Goal: Transaction & Acquisition: Purchase product/service

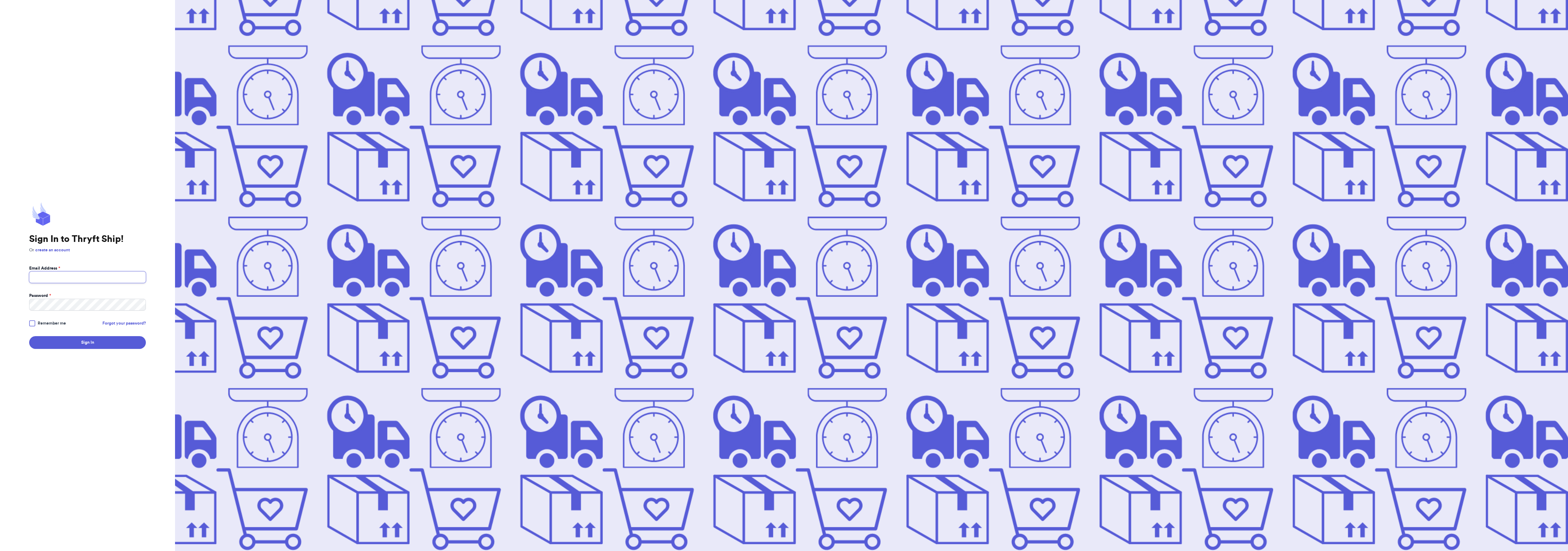
type input "[EMAIL_ADDRESS][DOMAIN_NAME]"
click at [58, 325] on span "Remember me" at bounding box center [52, 323] width 28 height 6
click at [0, 0] on input "Remember me" at bounding box center [0, 0] width 0 height 0
click at [86, 342] on button "Sign In" at bounding box center [88, 342] width 117 height 13
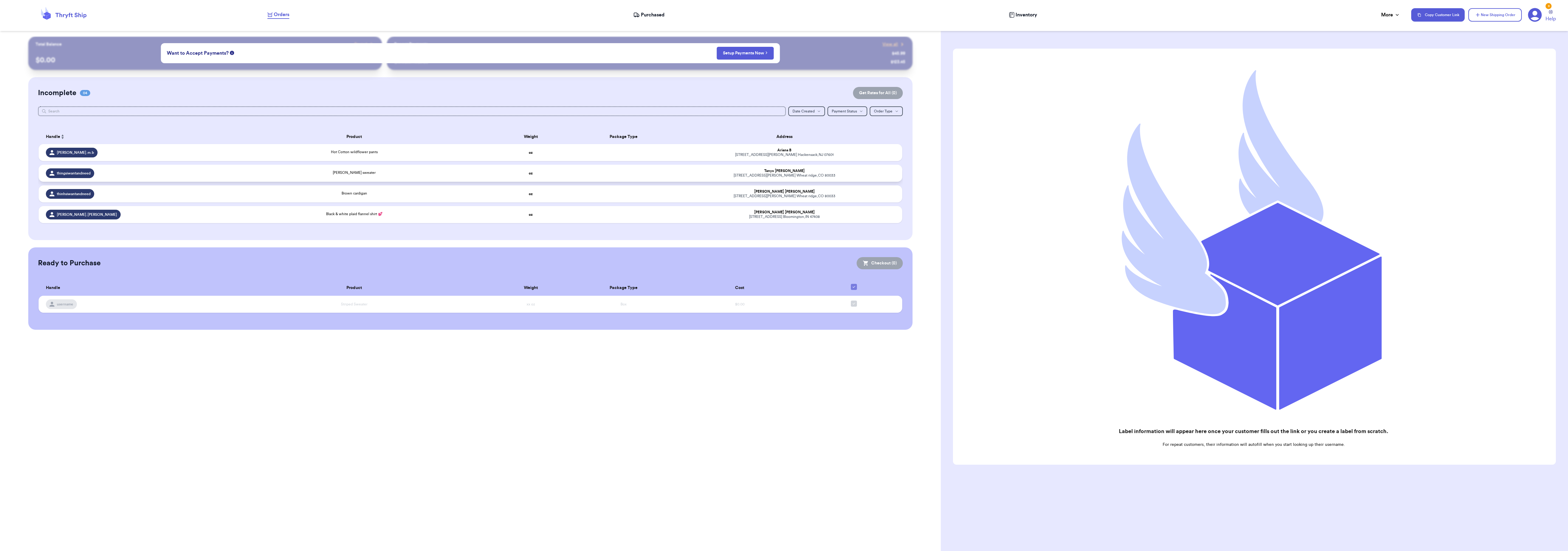
click at [561, 171] on td "oz" at bounding box center [531, 174] width 93 height 17
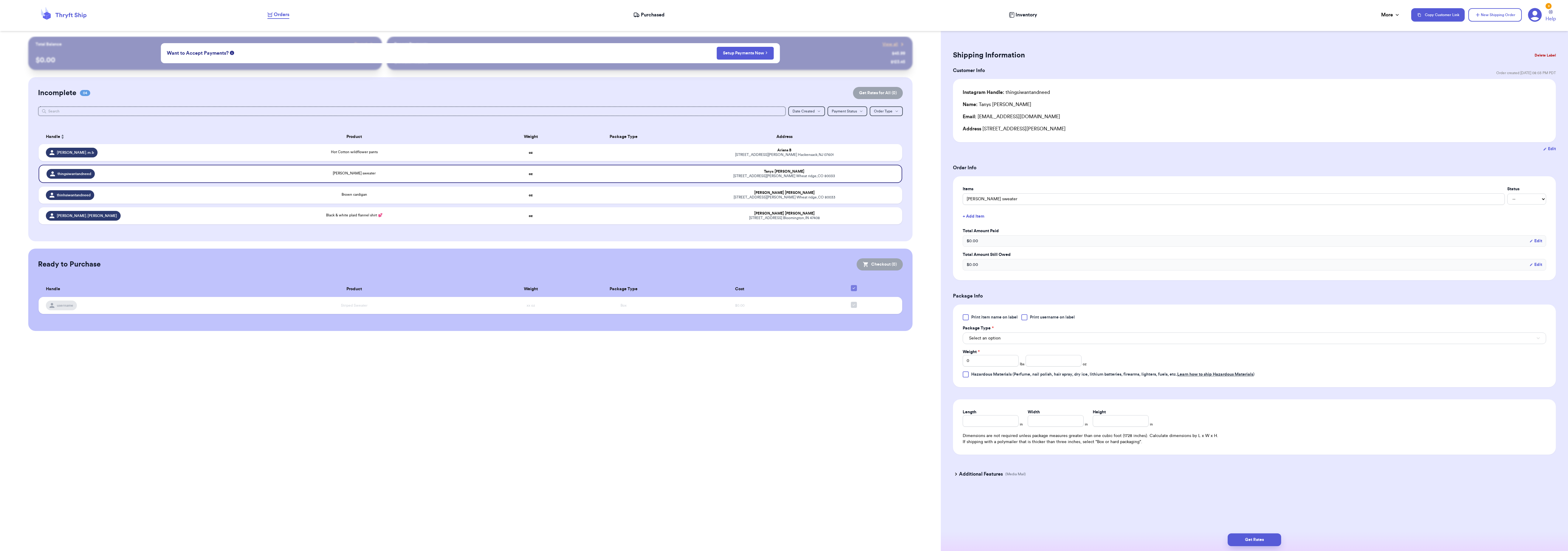
click at [1549, 55] on button "Delete Label" at bounding box center [1545, 55] width 26 height 13
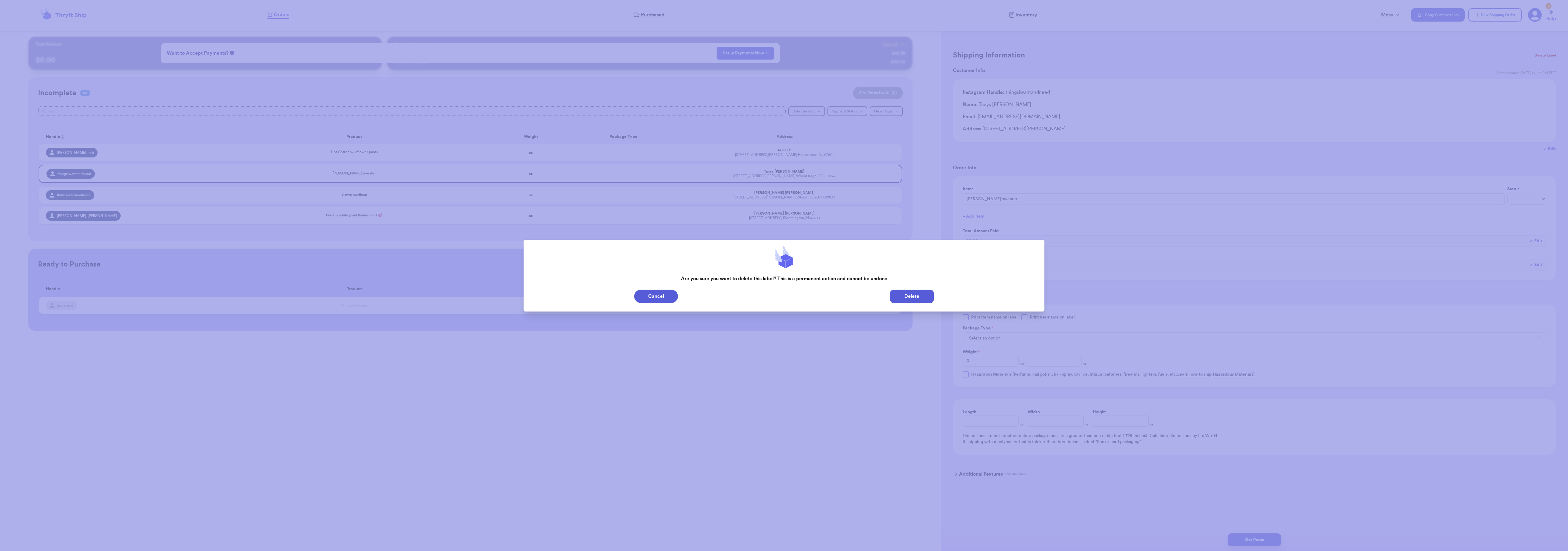
click at [912, 294] on button "Delete" at bounding box center [912, 297] width 44 height 13
type input "Hot Cotton wildflower pants"
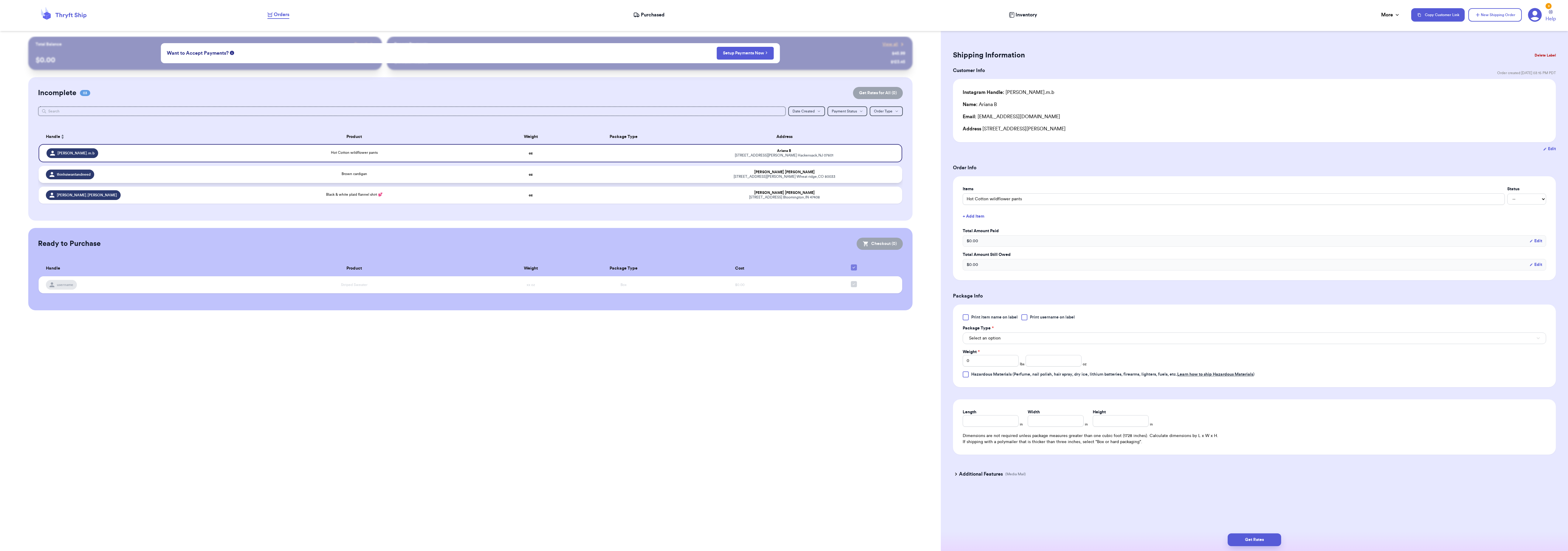
click at [331, 171] on div "Brown cardigan" at bounding box center [354, 174] width 253 height 7
type input "Brown cardigan"
click at [342, 159] on td "Hot Cotton wildflower pants" at bounding box center [354, 153] width 260 height 17
type input "Hot Cotton wildflower pants"
click at [1001, 320] on span "Print item name on label" at bounding box center [995, 317] width 46 height 6
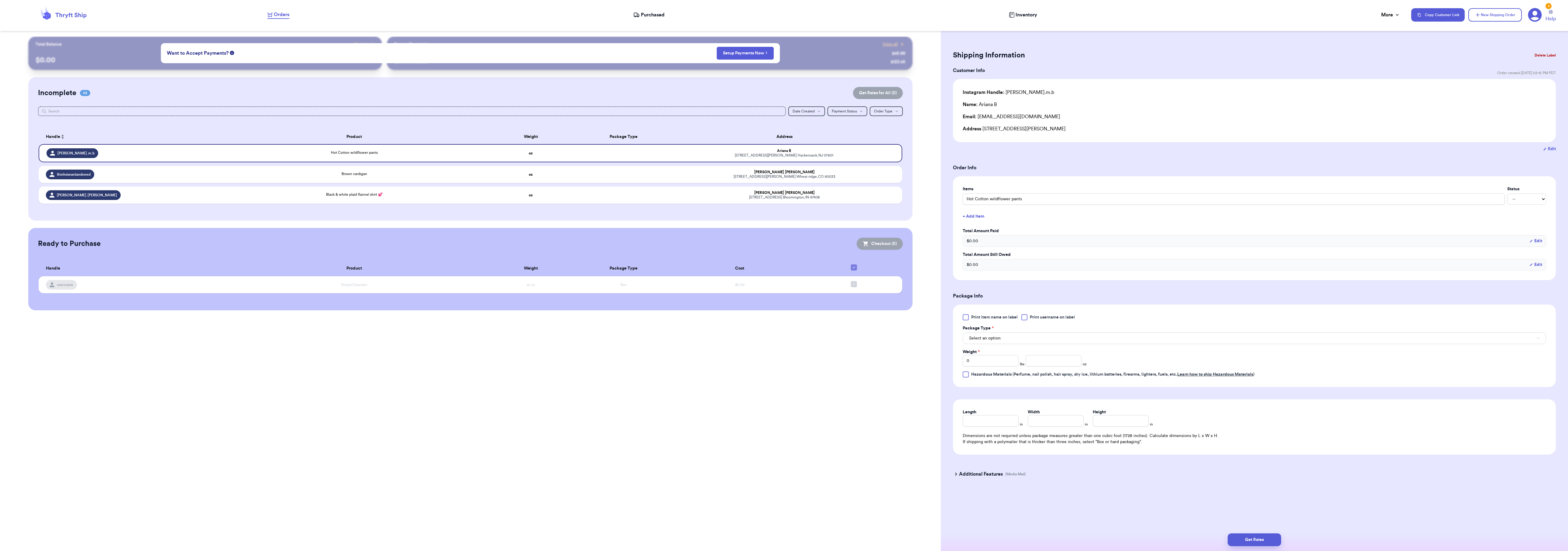
click at [0, 0] on input "Print item name on label" at bounding box center [0, 0] width 0 height 0
click at [1045, 320] on span "Print username on label" at bounding box center [1052, 317] width 45 height 6
click at [0, 0] on input "Print username on label" at bounding box center [0, 0] width 0 height 0
click at [1034, 339] on button "Select an option" at bounding box center [1255, 338] width 584 height 12
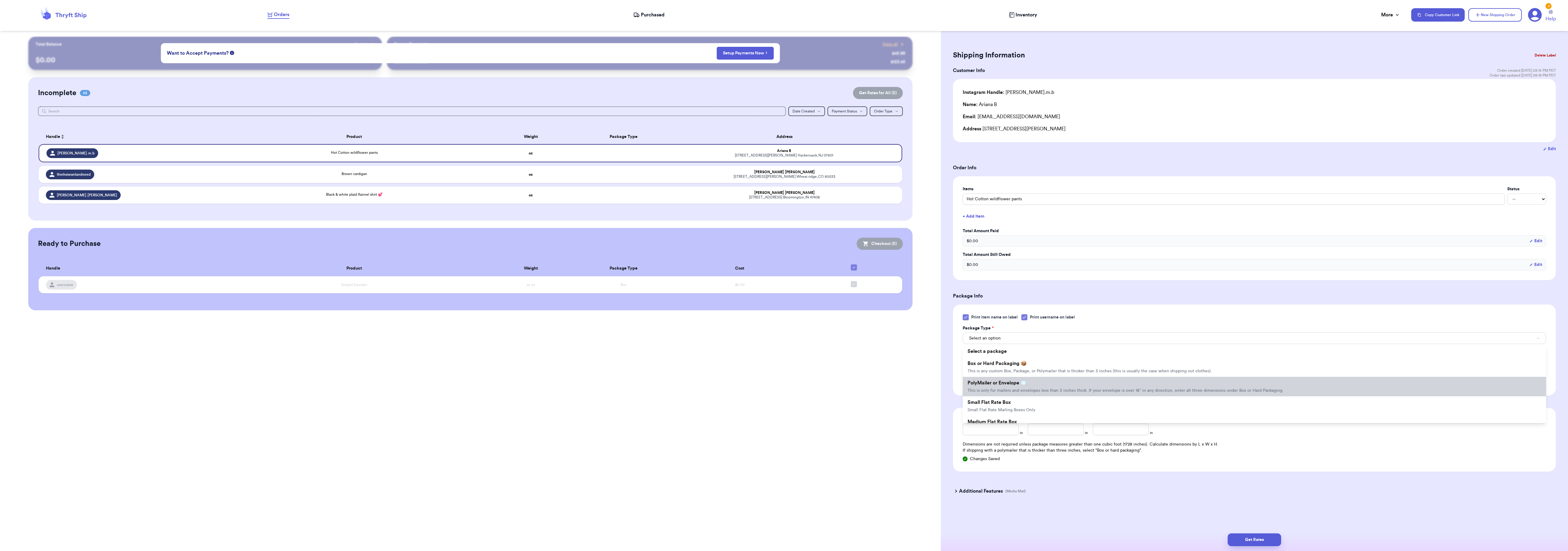
click at [1031, 393] on span "This is only for mailers and envelopes less than 3 inches thick. If your envelo…" at bounding box center [1125, 390] width 316 height 4
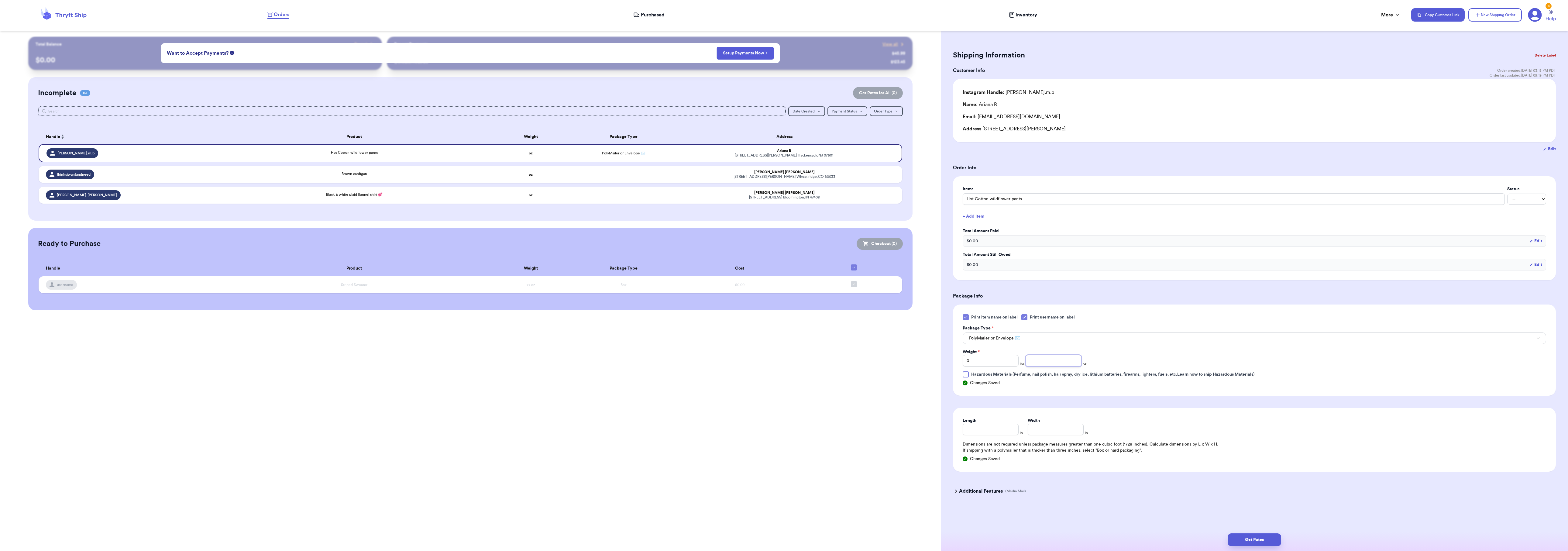
click at [1073, 363] on input "number" at bounding box center [1054, 360] width 56 height 12
type input "8.8"
click at [1275, 539] on button "Get Rates" at bounding box center [1255, 539] width 54 height 13
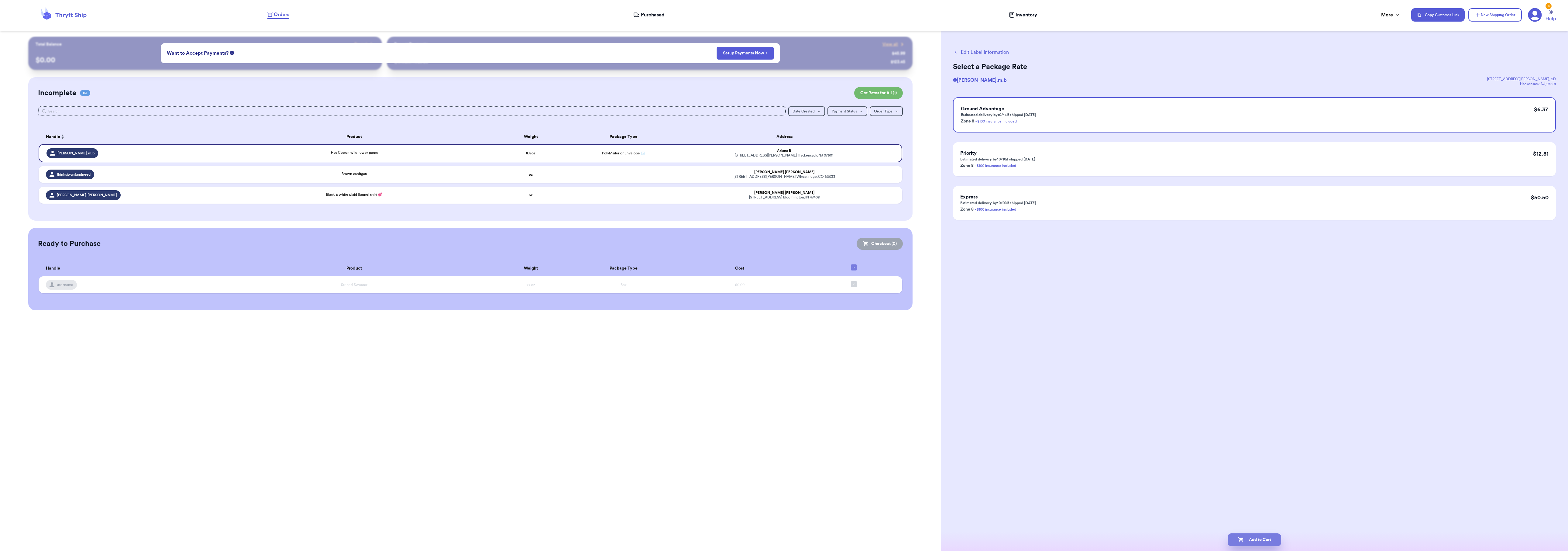
click at [1247, 541] on button "Add to Cart" at bounding box center [1255, 539] width 54 height 13
checkbox input "true"
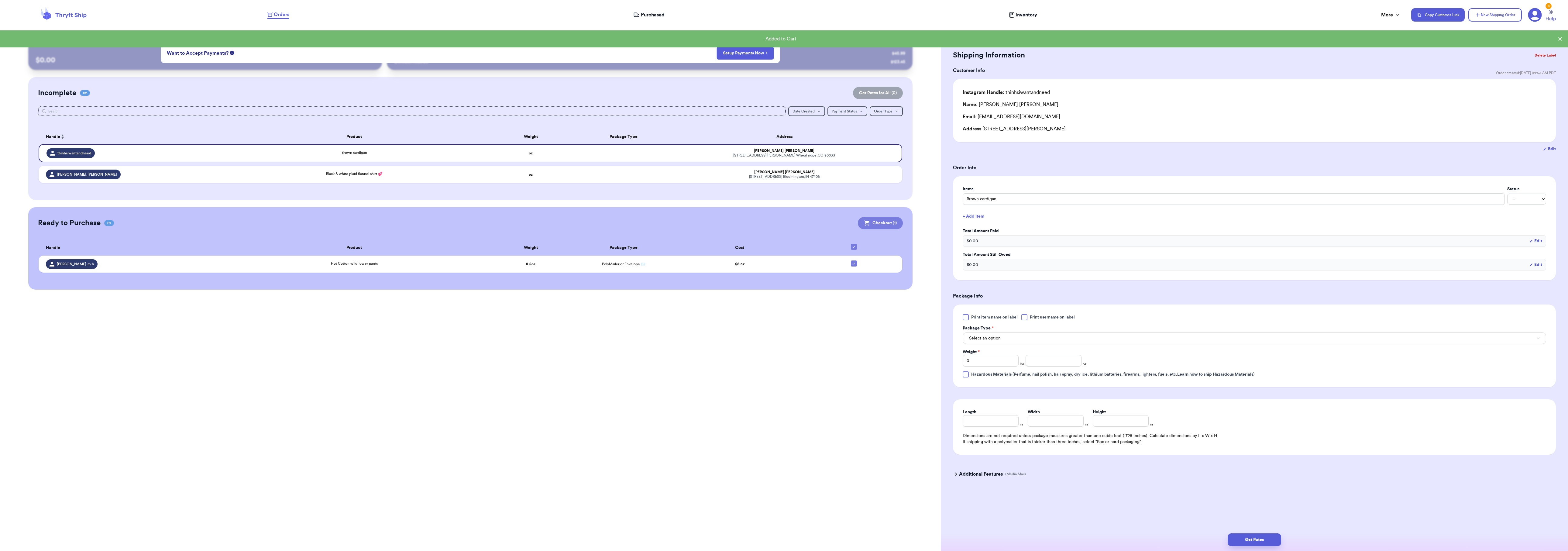
click at [879, 226] on button "Checkout ( 1 )" at bounding box center [880, 223] width 45 height 12
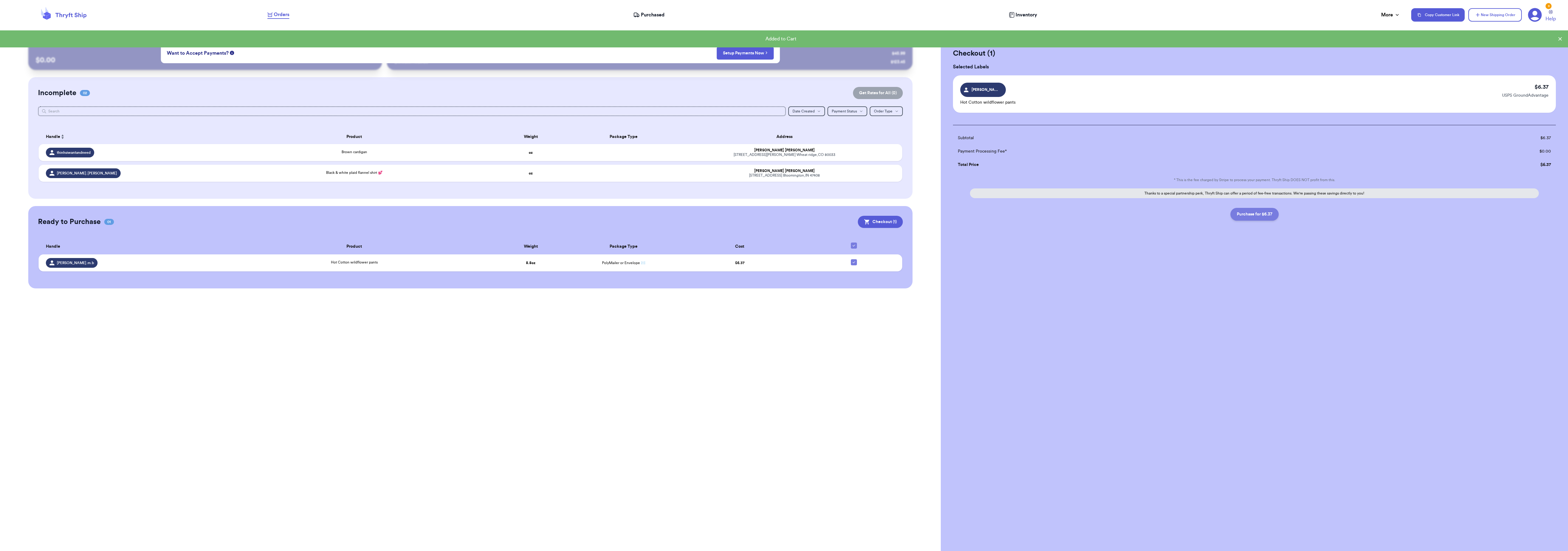
click at [1250, 214] on button "Purchase for $6.37" at bounding box center [1254, 214] width 48 height 13
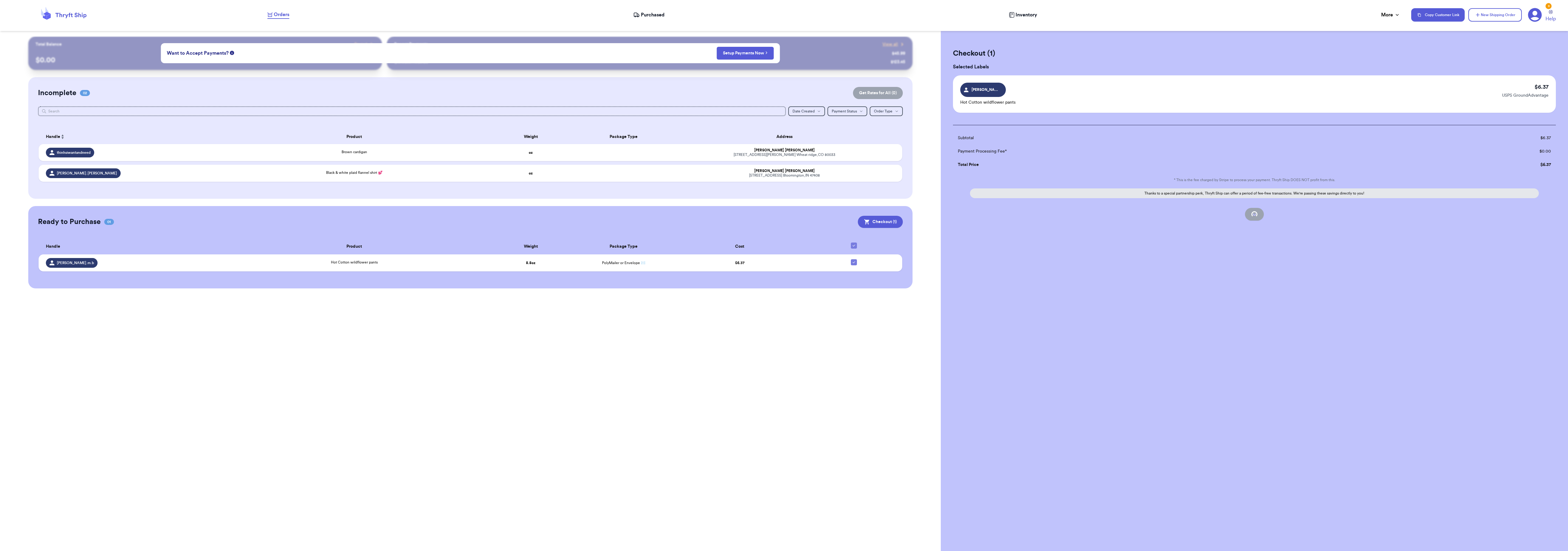
checkbox input "false"
checkbox input "true"
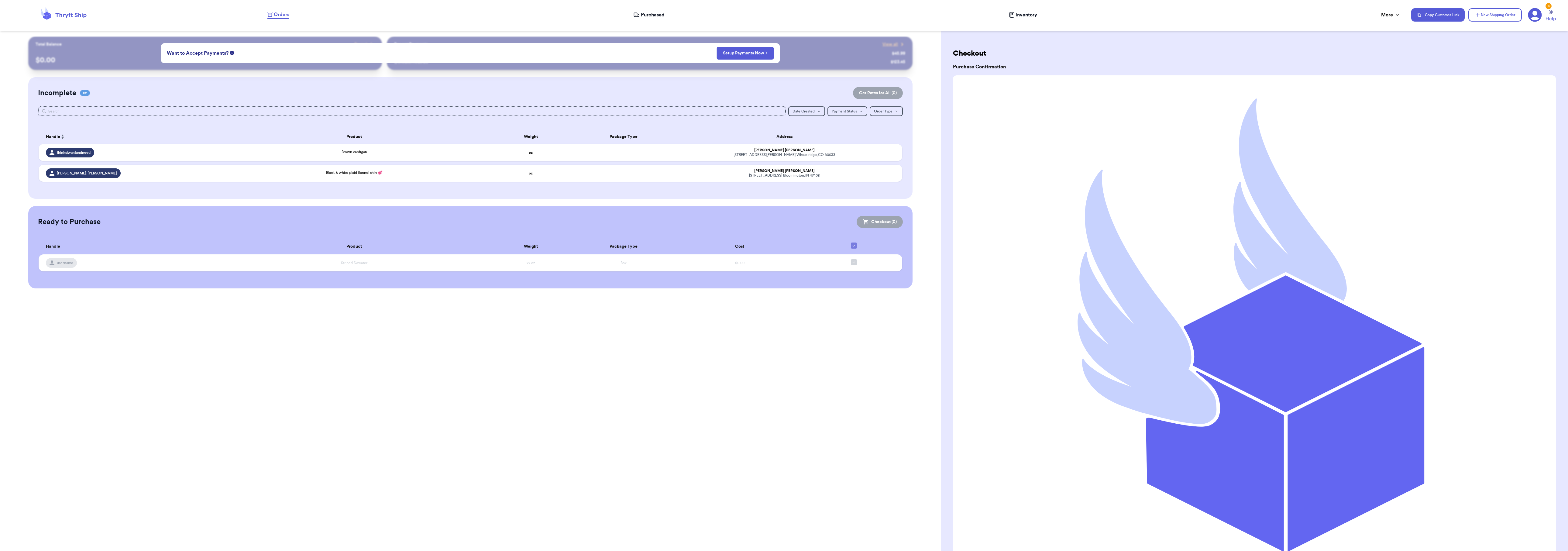
click at [649, 18] on span "Purchased" at bounding box center [653, 15] width 24 height 7
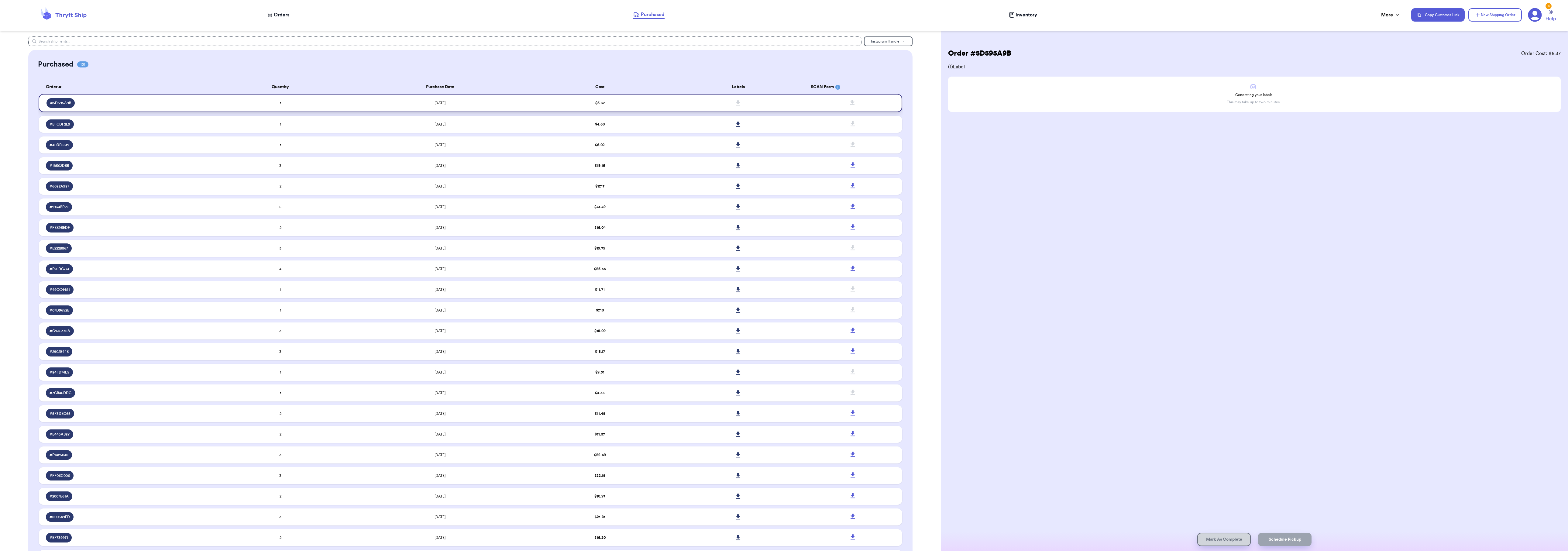
click at [635, 104] on td "$ 6.37" at bounding box center [600, 103] width 138 height 18
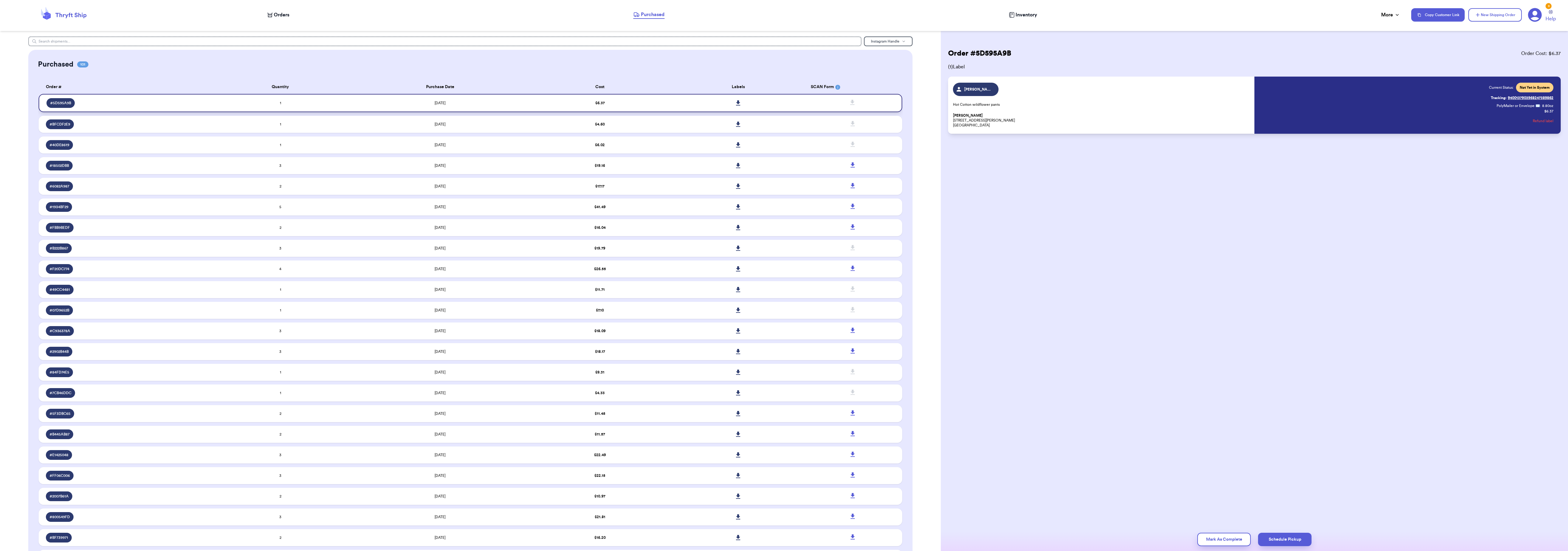
click at [736, 104] on icon at bounding box center [738, 103] width 4 height 5
